Goal: Task Accomplishment & Management: Use online tool/utility

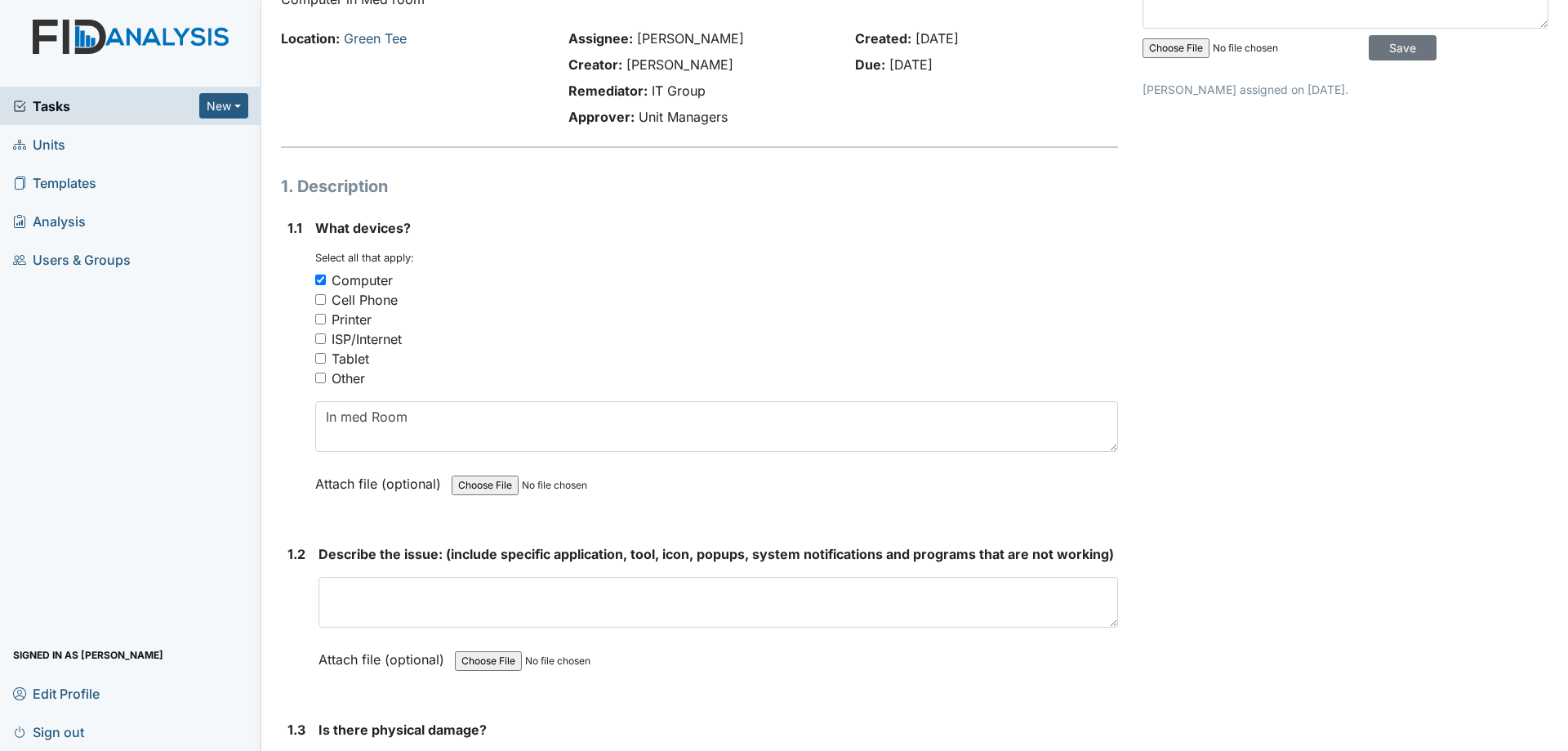
scroll to position [245, 0]
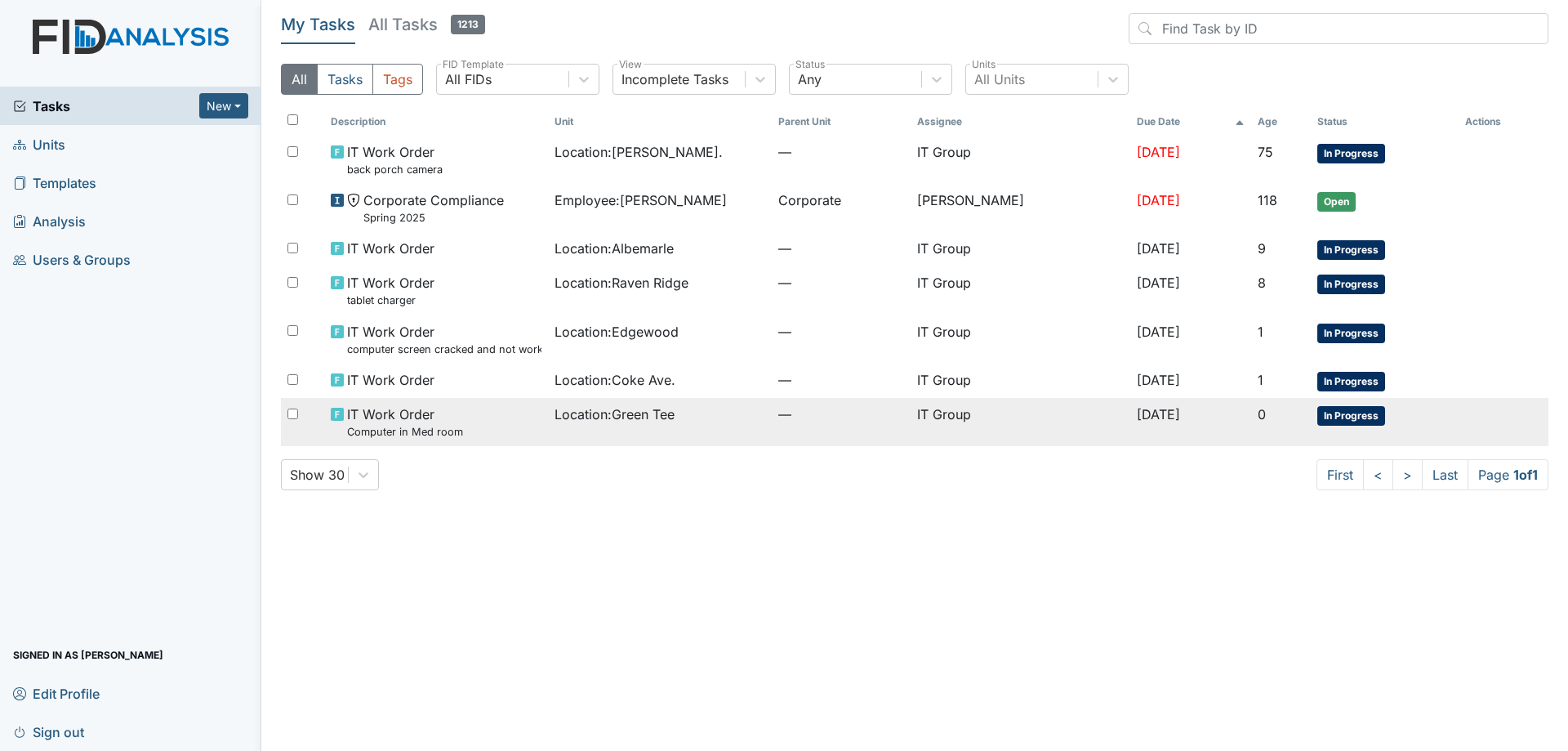
click at [517, 407] on div "IT Work Order Computer in Med room" at bounding box center [436, 422] width 211 height 35
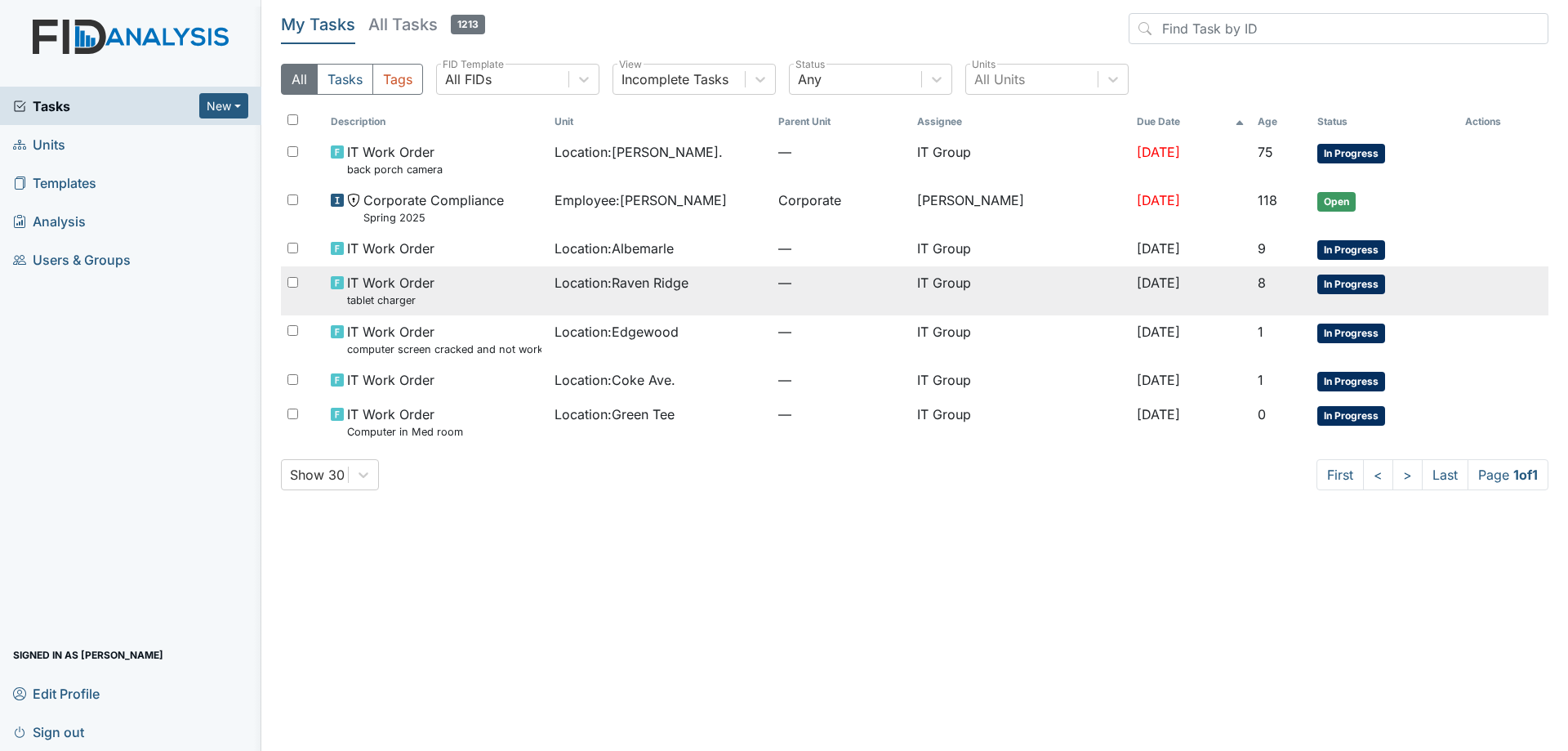
click at [738, 300] on td "Location : Raven Ridge" at bounding box center [659, 290] width 224 height 48
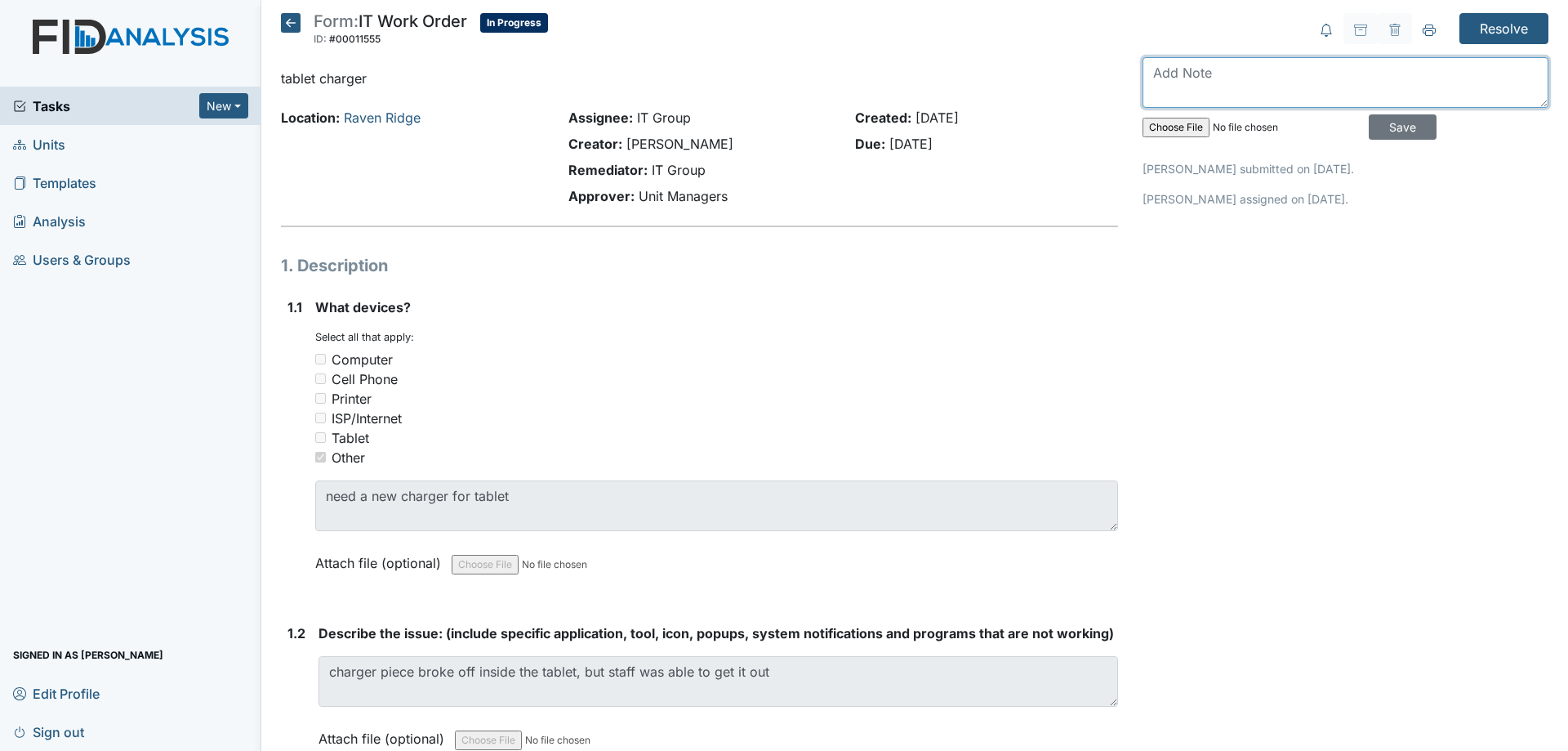
click at [1267, 88] on textarea at bounding box center [1346, 82] width 406 height 51
type textarea "Found no issue, Tablet was on 84%."
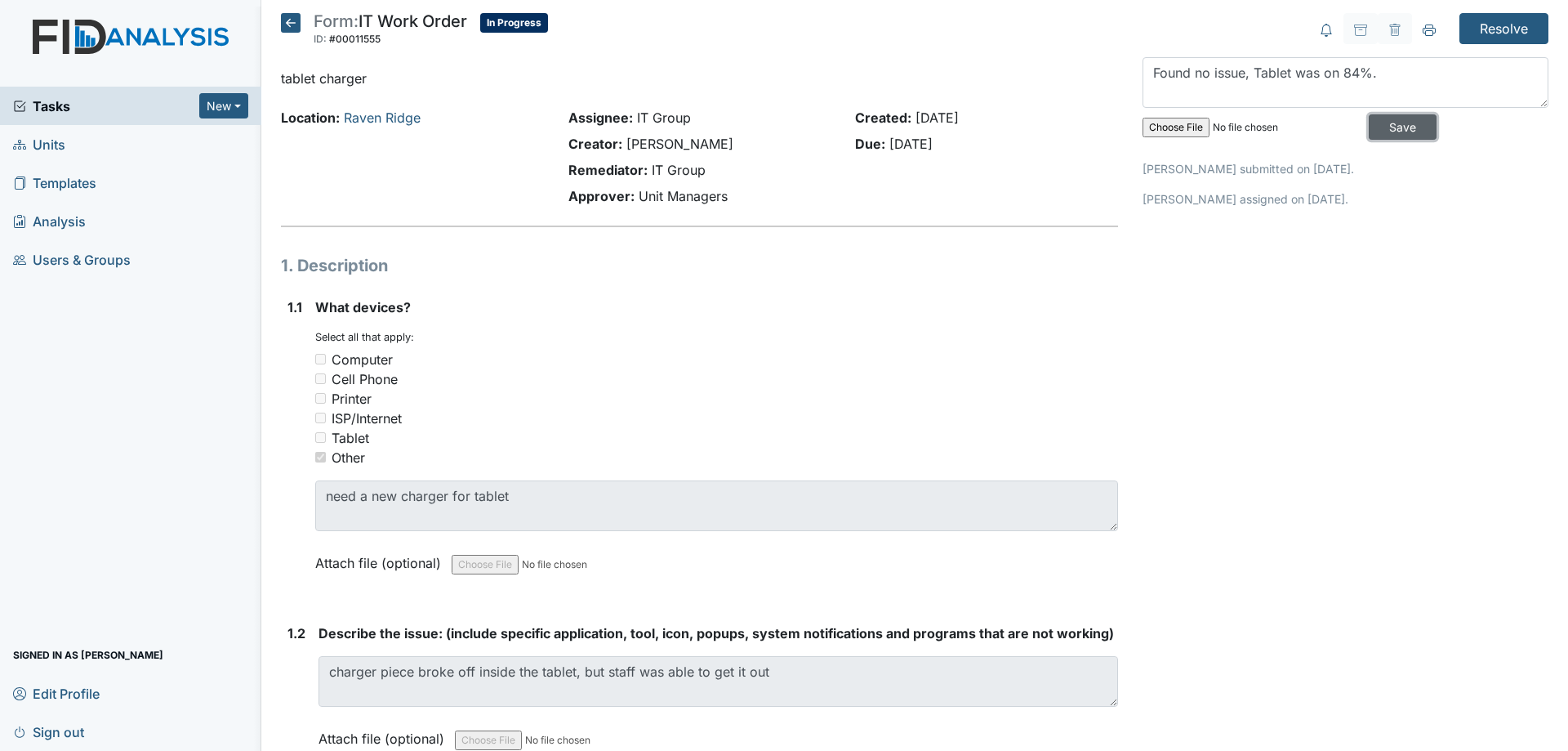
click at [1397, 123] on input "Save" at bounding box center [1403, 127] width 67 height 26
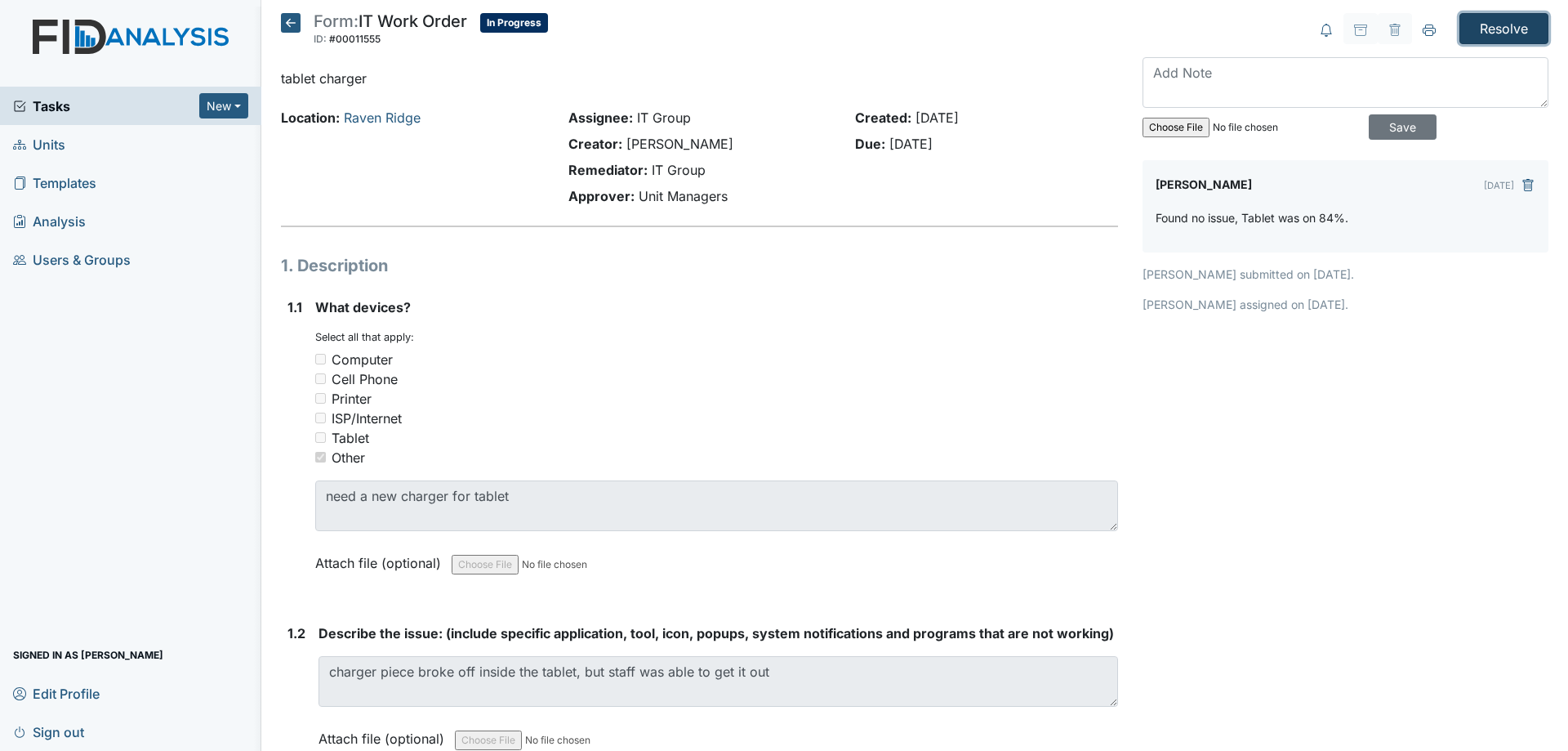
click at [1460, 26] on input "Resolve" at bounding box center [1504, 28] width 89 height 31
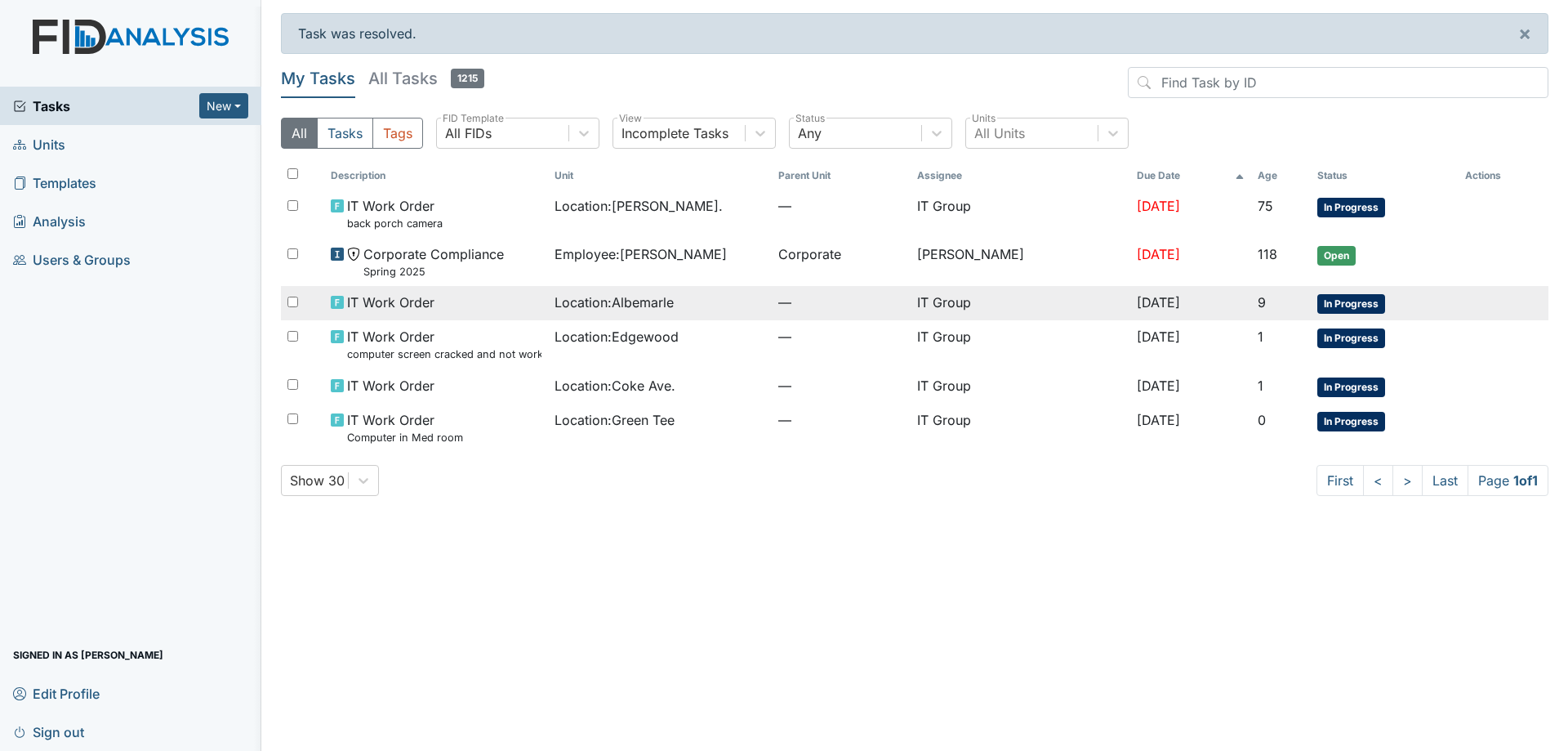
click at [557, 288] on td "Location : Albemarle" at bounding box center [659, 303] width 224 height 35
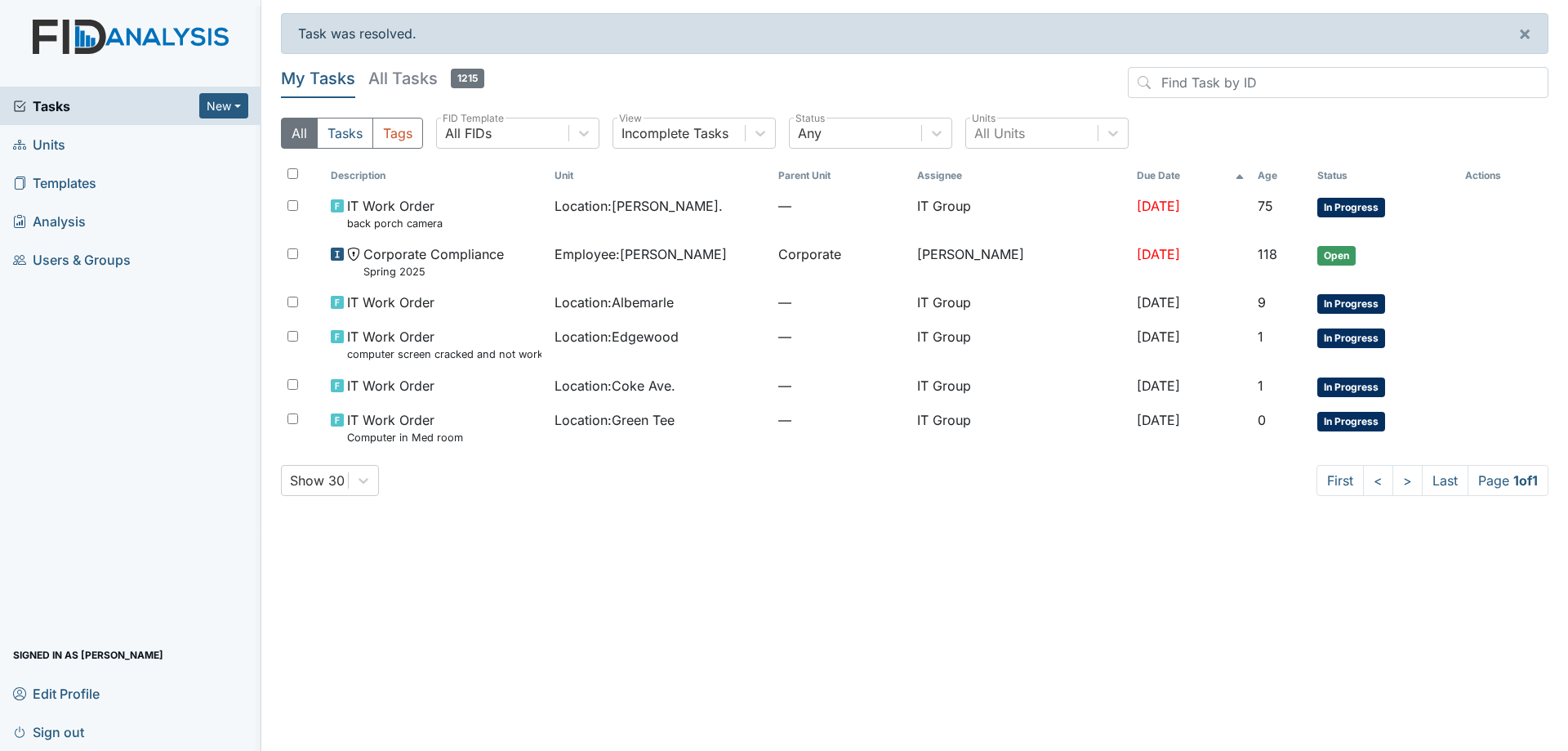
click at [733, 492] on div "Show 30 First < > Last Page 1 of 1" at bounding box center [915, 480] width 1268 height 31
click at [1198, 630] on main "Task was resolved. × My Tasks All Tasks 1215 All Tasks Tags All FIDs FID Templa…" at bounding box center [915, 375] width 1307 height 751
